Goal: Task Accomplishment & Management: Use online tool/utility

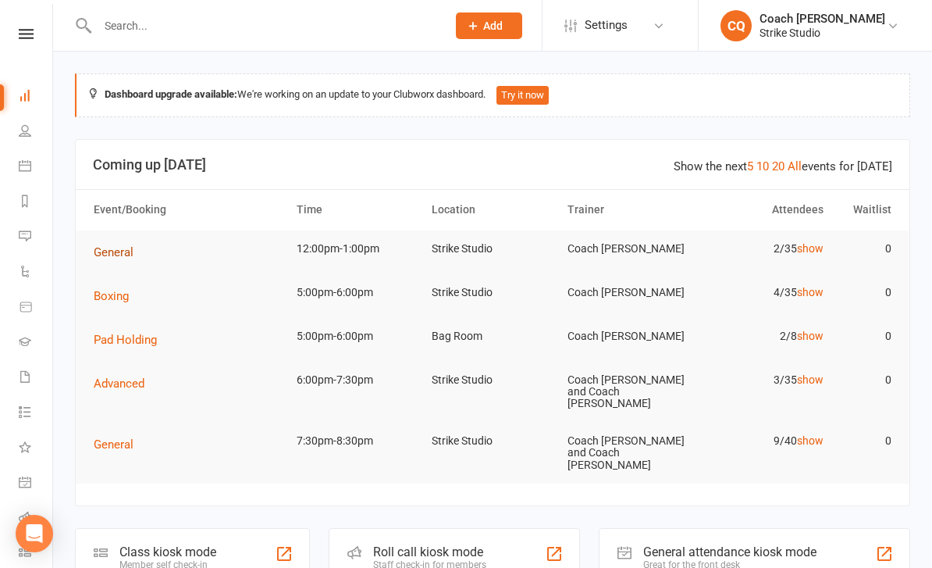
click at [112, 258] on button "General" at bounding box center [119, 252] width 51 height 19
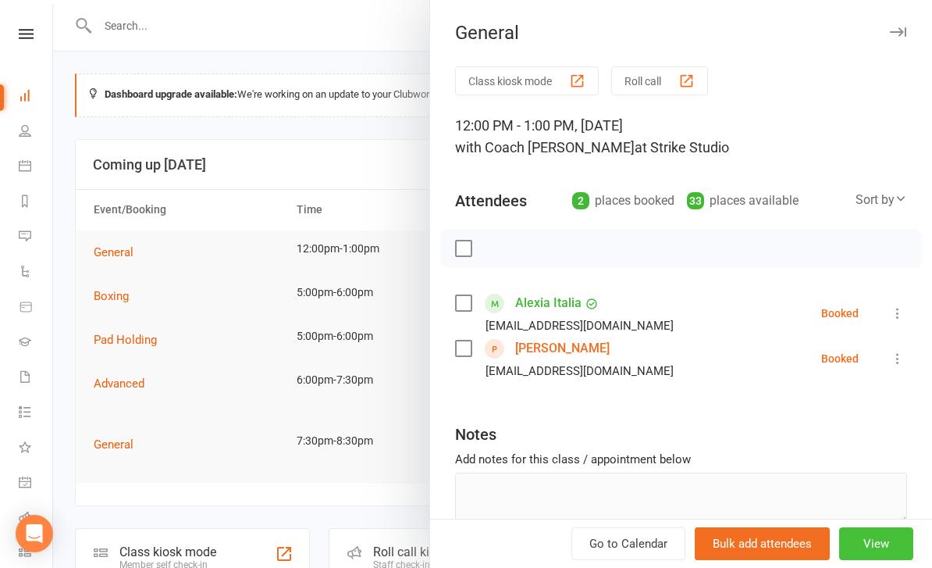
click at [871, 541] on button "View" at bounding box center [876, 543] width 74 height 33
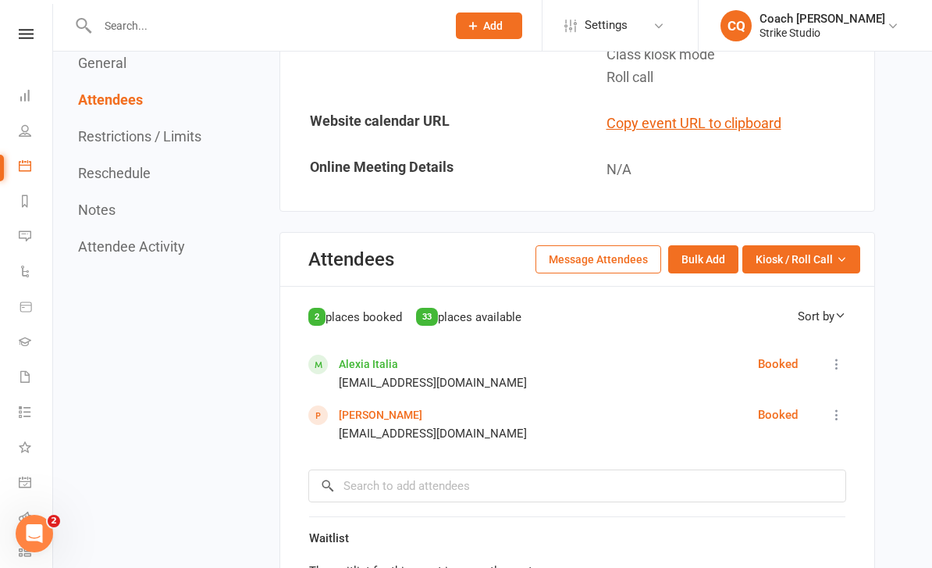
scroll to position [754, 0]
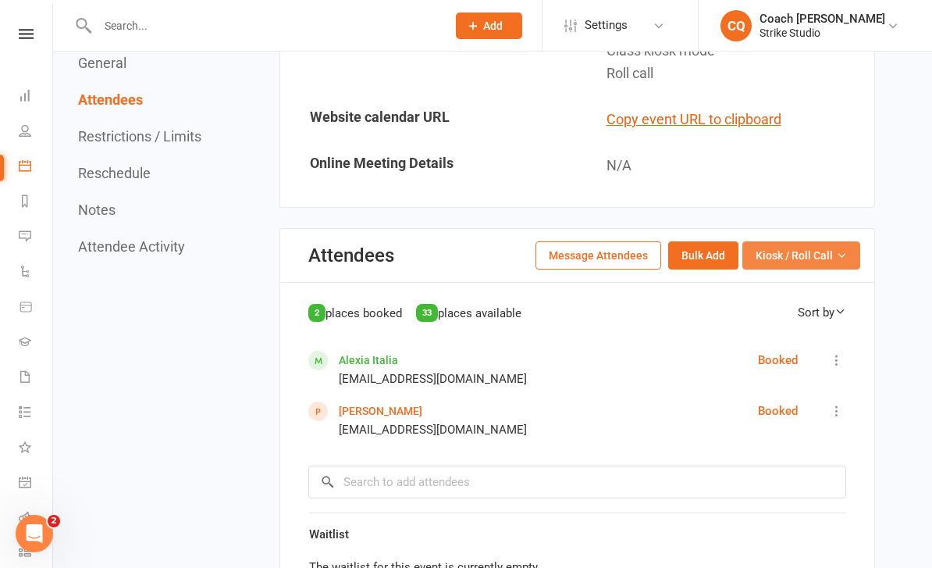
click at [778, 247] on span "Kiosk / Roll Call" at bounding box center [794, 255] width 77 height 17
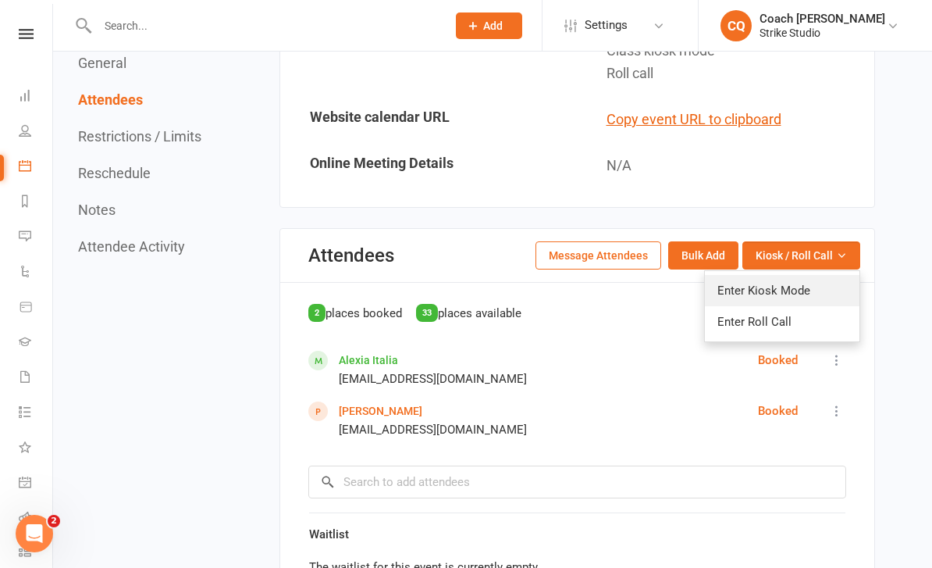
click at [782, 275] on link "Enter Kiosk Mode" at bounding box center [782, 290] width 155 height 31
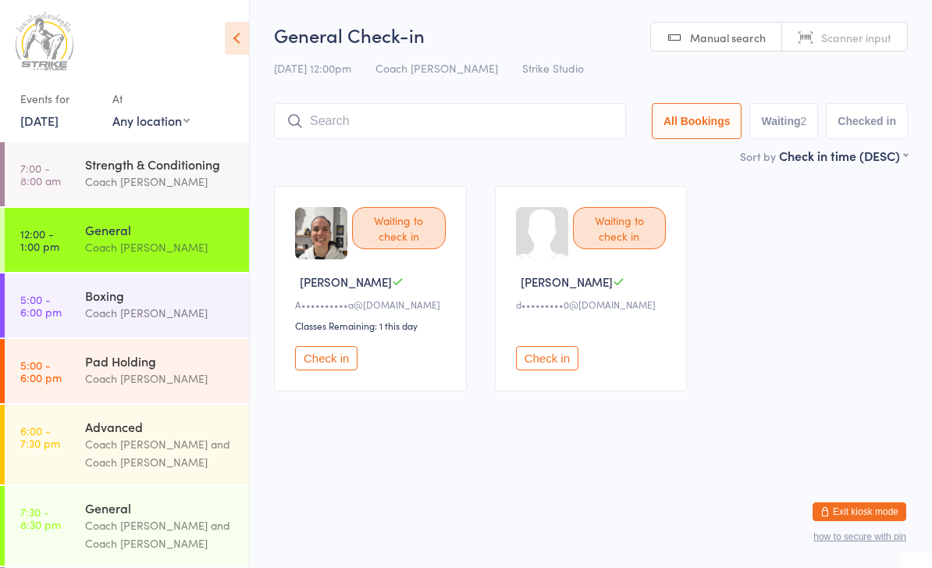
click at [185, 247] on div "Coach [PERSON_NAME]" at bounding box center [160, 247] width 151 height 18
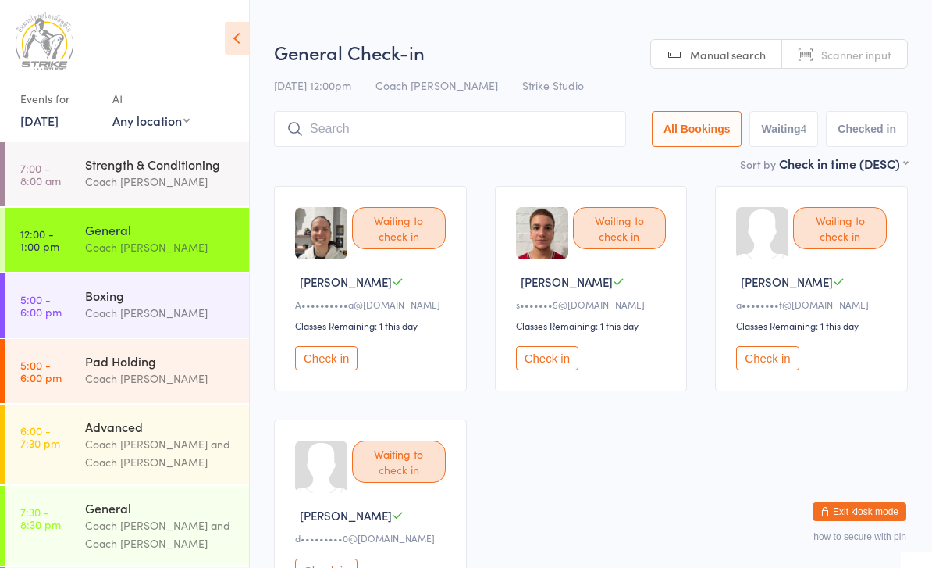
click at [540, 365] on button "Check in" at bounding box center [547, 358] width 62 height 24
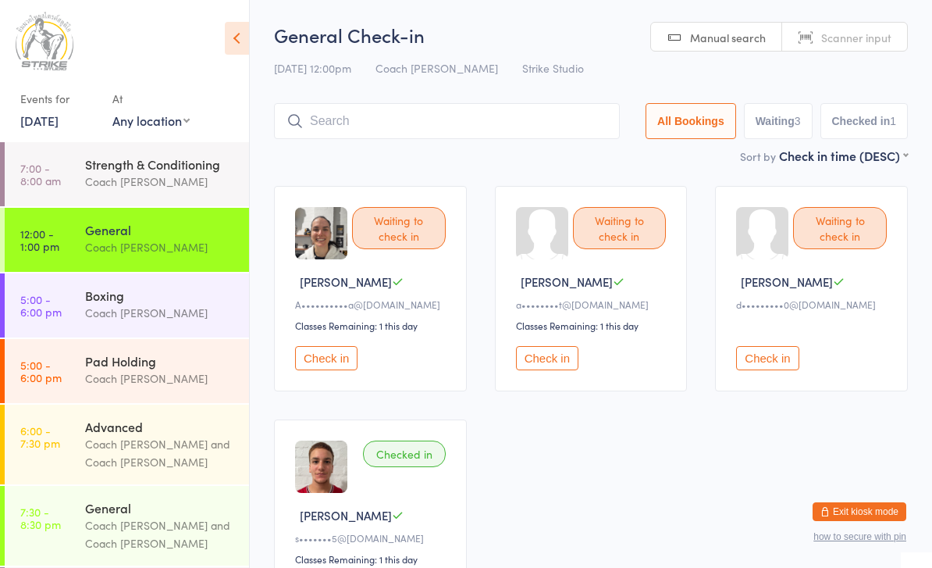
scroll to position [2, 0]
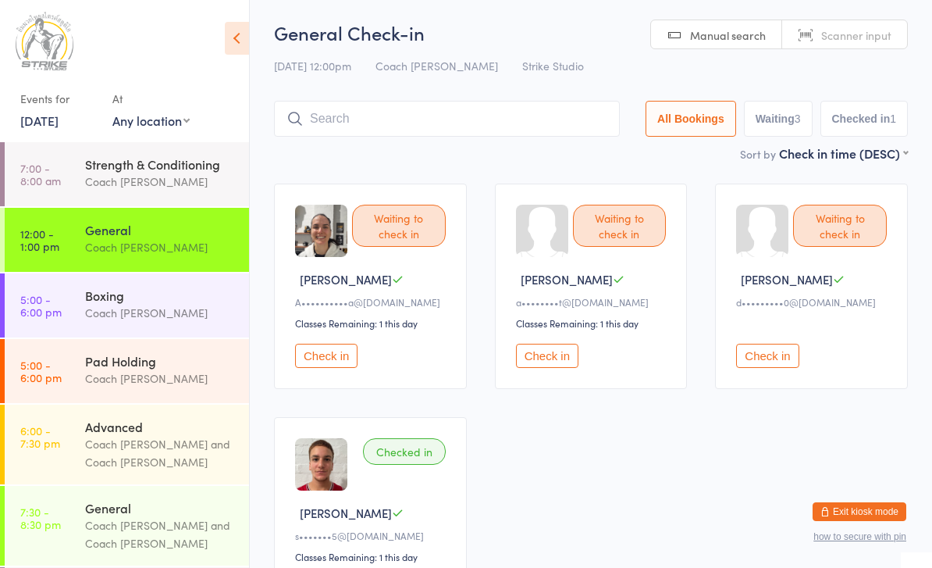
click at [786, 385] on div "Waiting to check in Dan T d•••••••••0@icloud.com Check in" at bounding box center [811, 286] width 193 height 205
click at [779, 368] on button "Check in" at bounding box center [767, 356] width 62 height 24
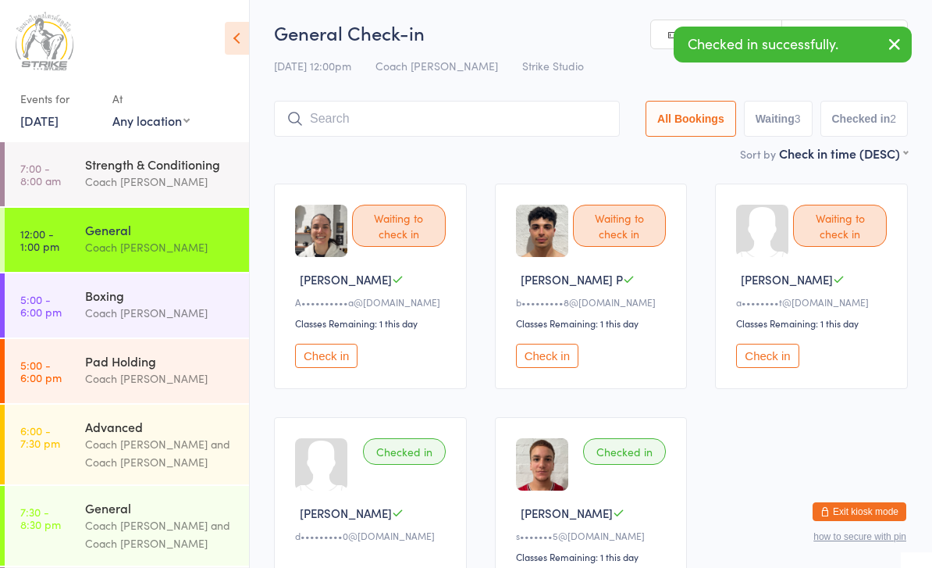
click at [535, 136] on input "search" at bounding box center [447, 119] width 346 height 36
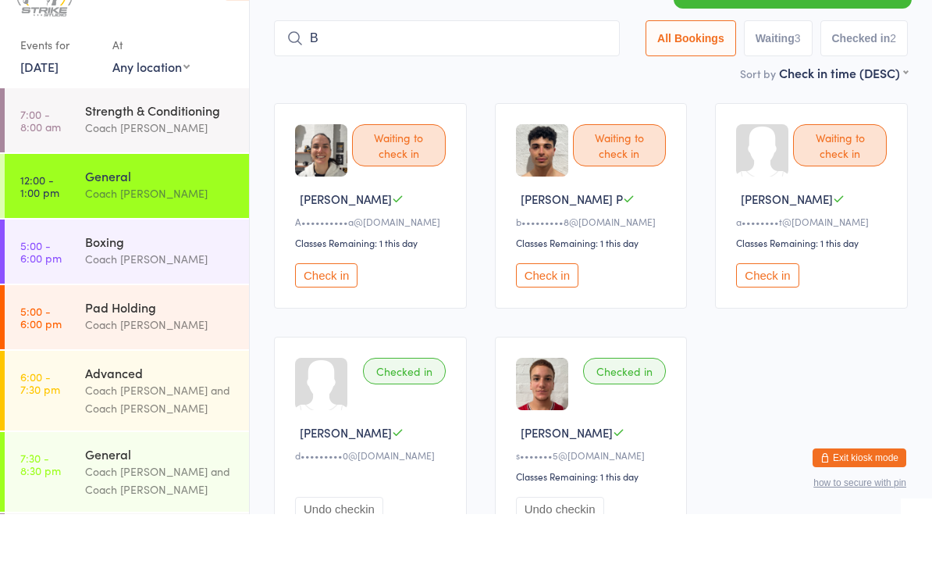
scroll to position [34, 0]
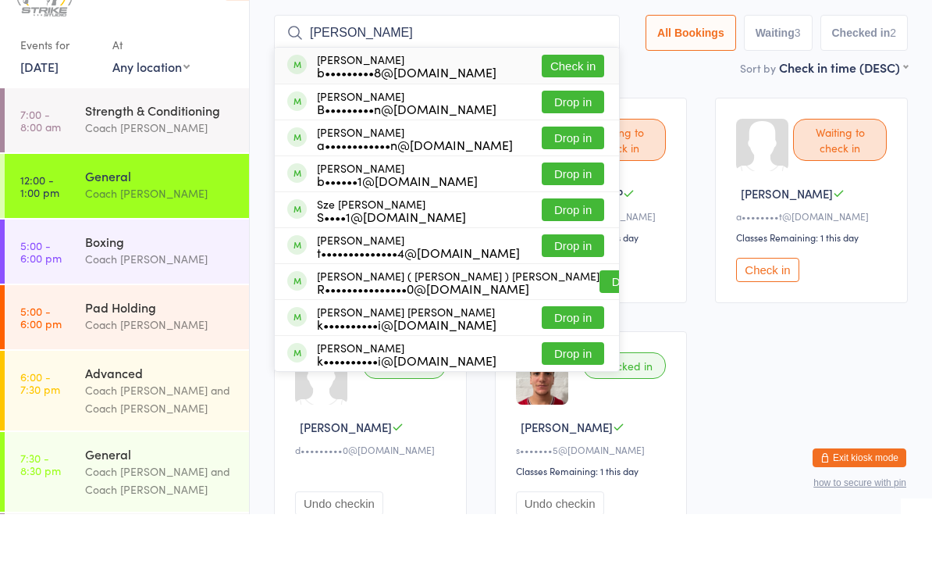
type input "Benson"
click at [582, 109] on button "Check in" at bounding box center [573, 120] width 62 height 23
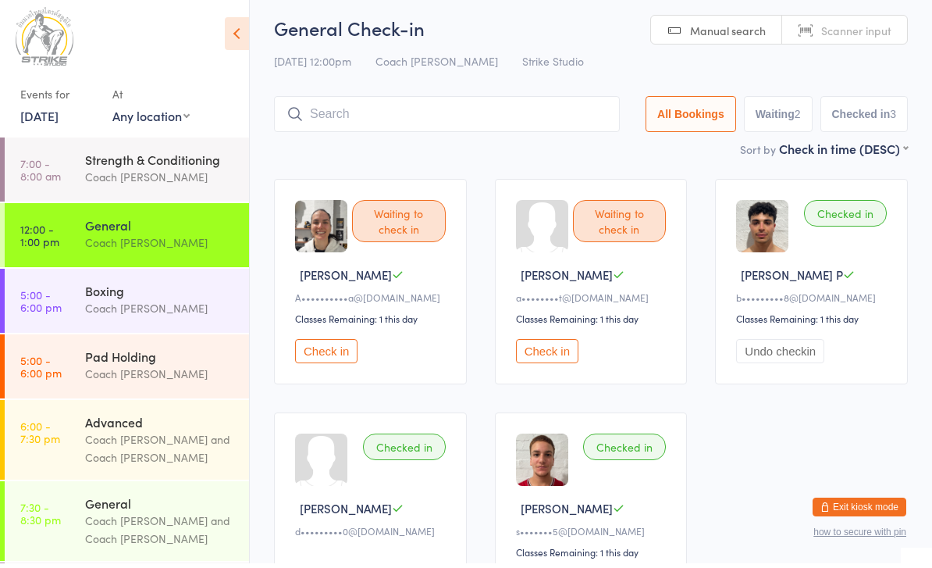
scroll to position [0, 0]
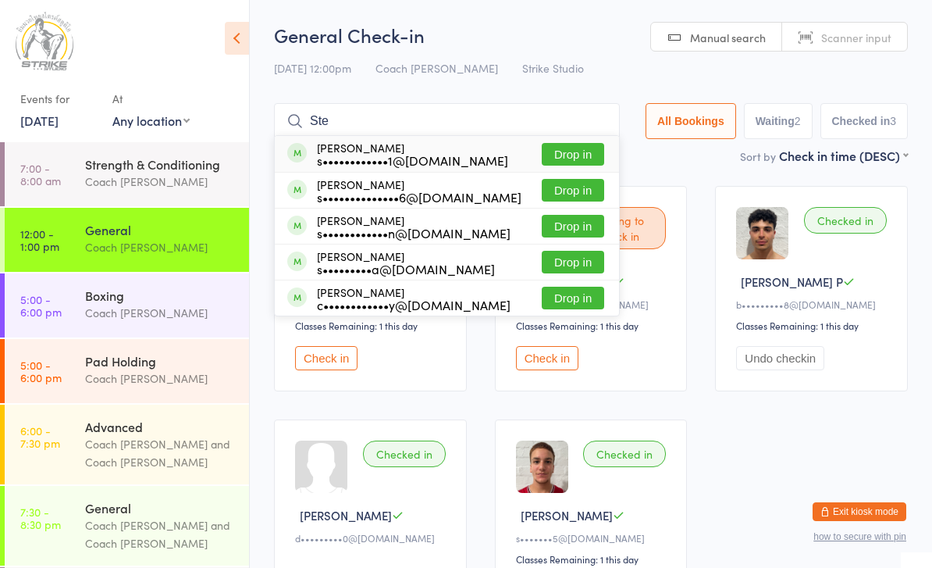
type input "Ste"
click at [573, 185] on button "Drop in" at bounding box center [573, 190] width 62 height 23
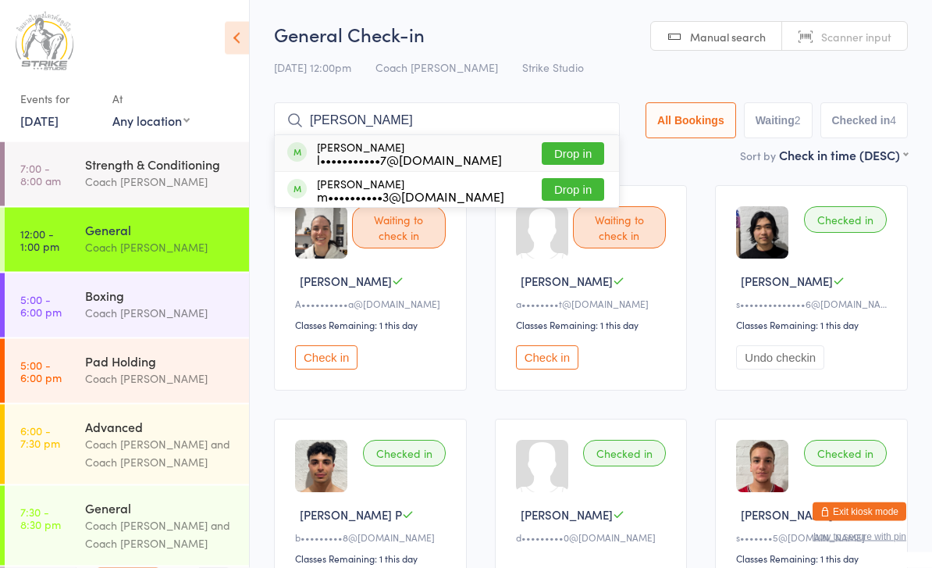
type input "Louis"
click at [579, 147] on button "Drop in" at bounding box center [573, 154] width 62 height 23
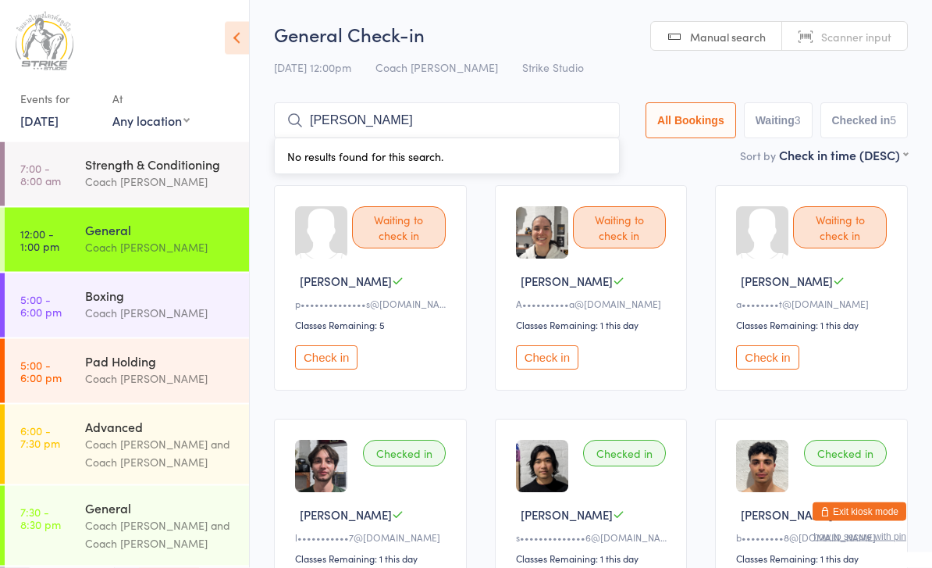
type input "Gilb"
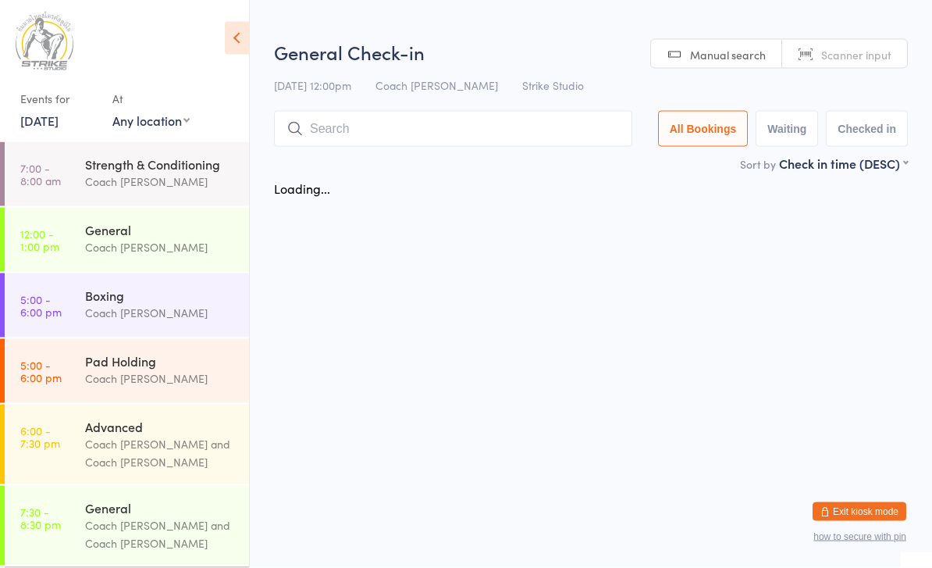
type input "T"
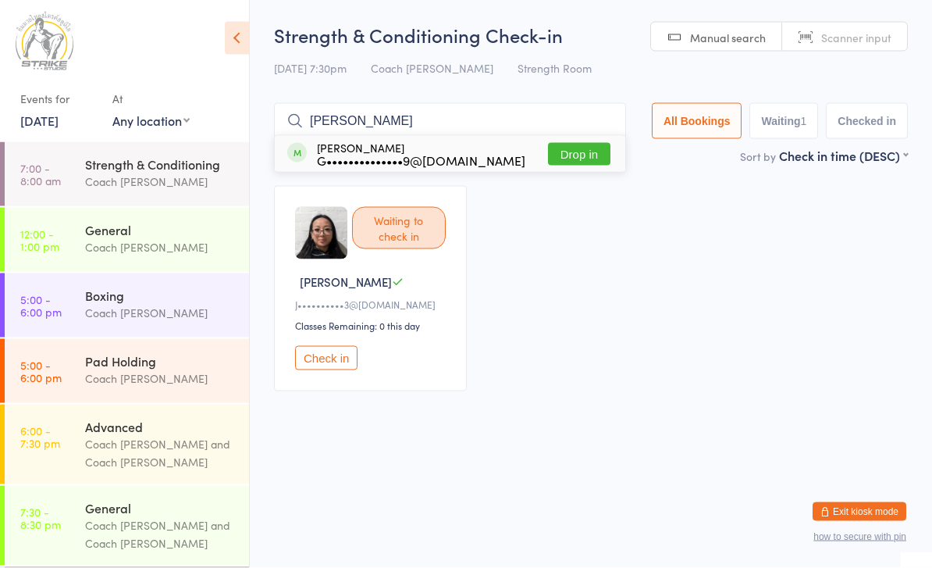
type input "Gilbert"
click at [576, 160] on button "Drop in" at bounding box center [579, 154] width 62 height 23
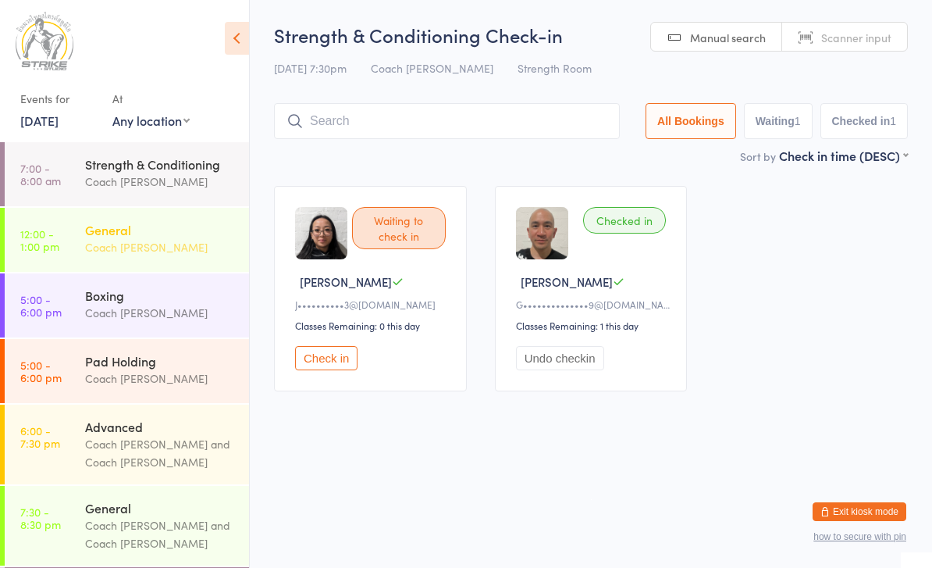
click at [111, 223] on div "General" at bounding box center [160, 229] width 151 height 17
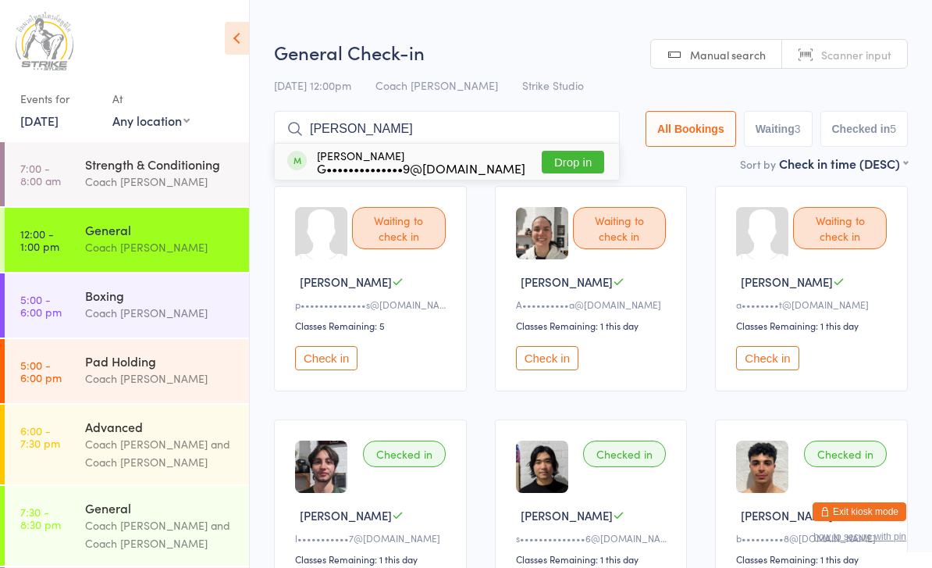
click at [554, 143] on input "Gil" at bounding box center [447, 129] width 346 height 36
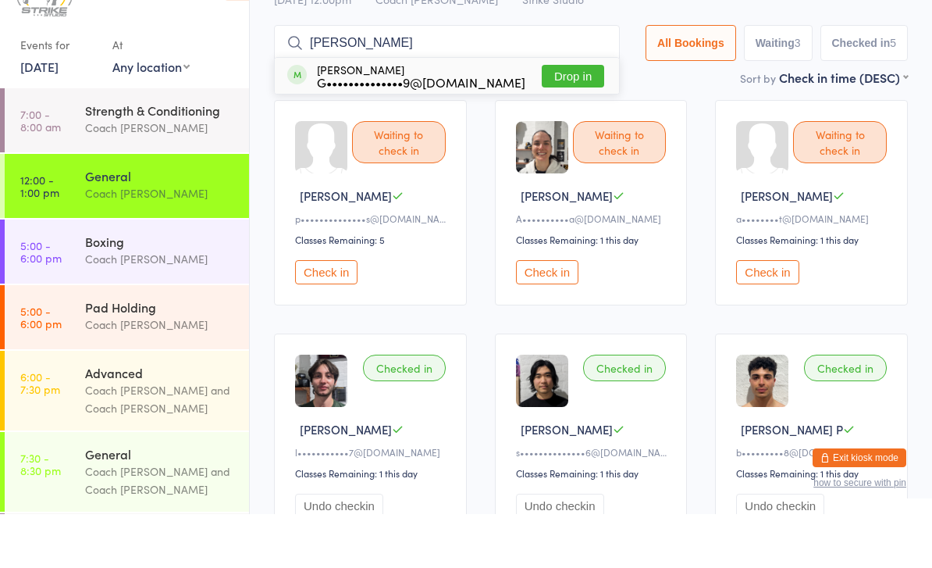
scroll to position [59, 0]
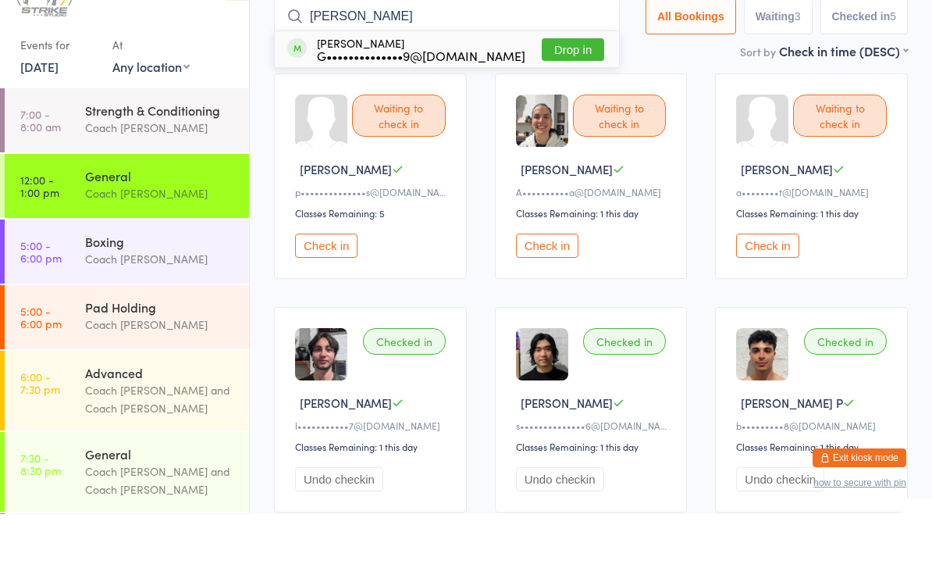
type input "Gil"
click at [547, 92] on button "Drop in" at bounding box center [573, 103] width 62 height 23
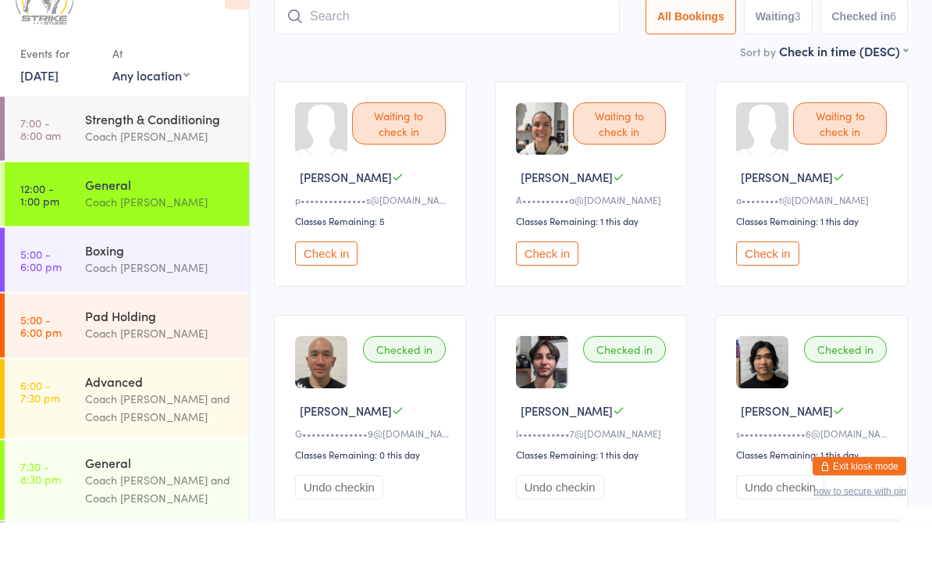
scroll to position [0, 0]
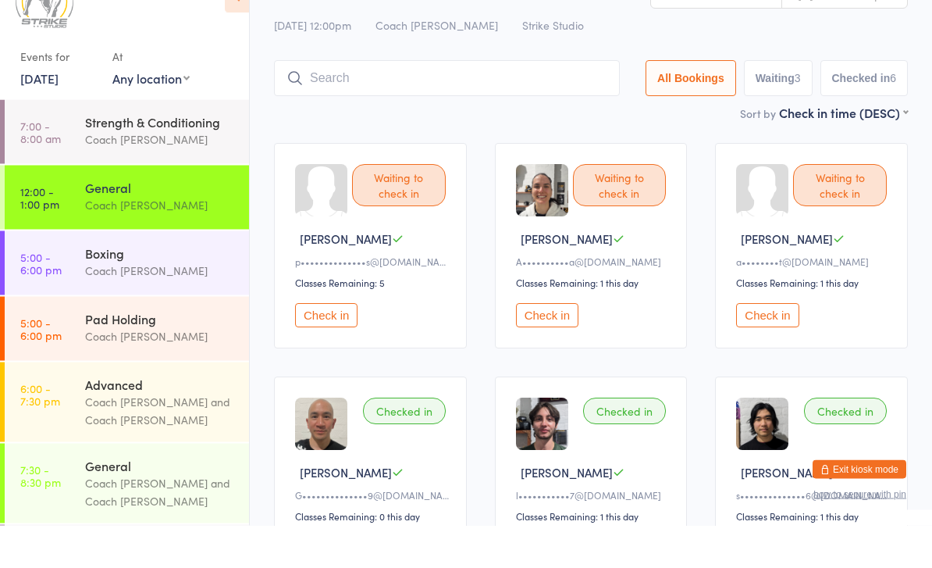
click at [771, 346] on button "Check in" at bounding box center [767, 358] width 62 height 24
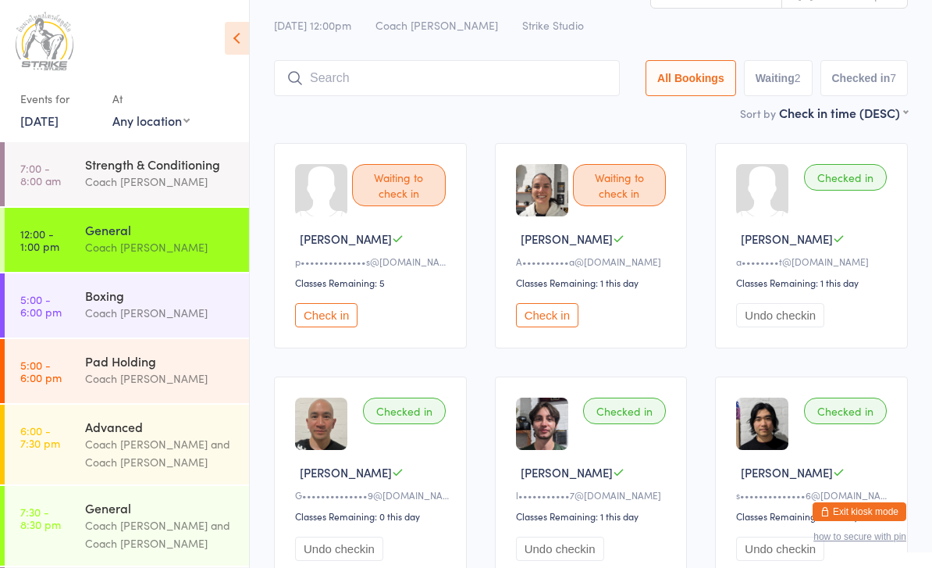
click at [540, 312] on button "Check in" at bounding box center [547, 315] width 62 height 24
